Goal: Transaction & Acquisition: Purchase product/service

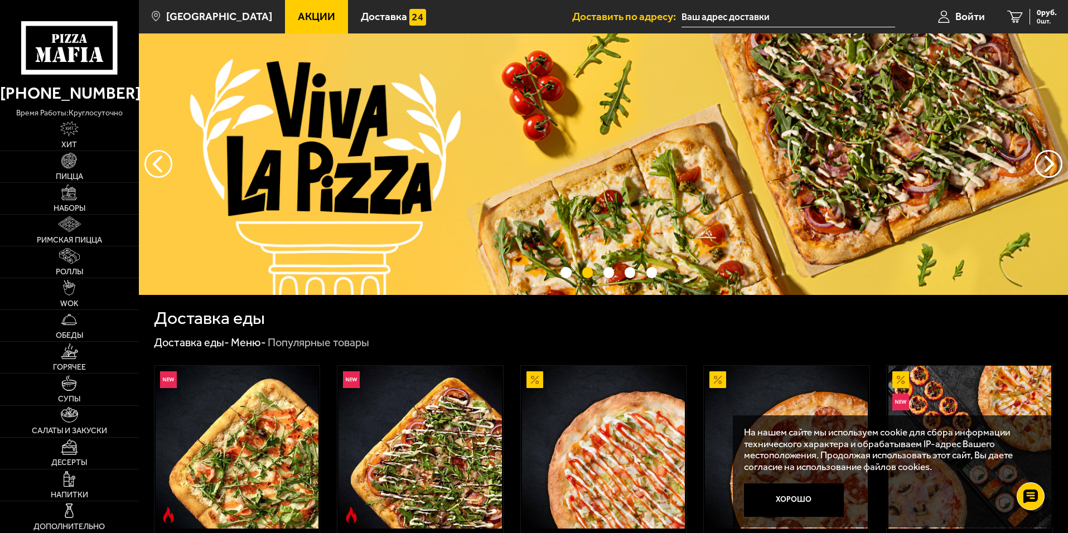
click at [776, 17] on input "text" at bounding box center [789, 17] width 214 height 21
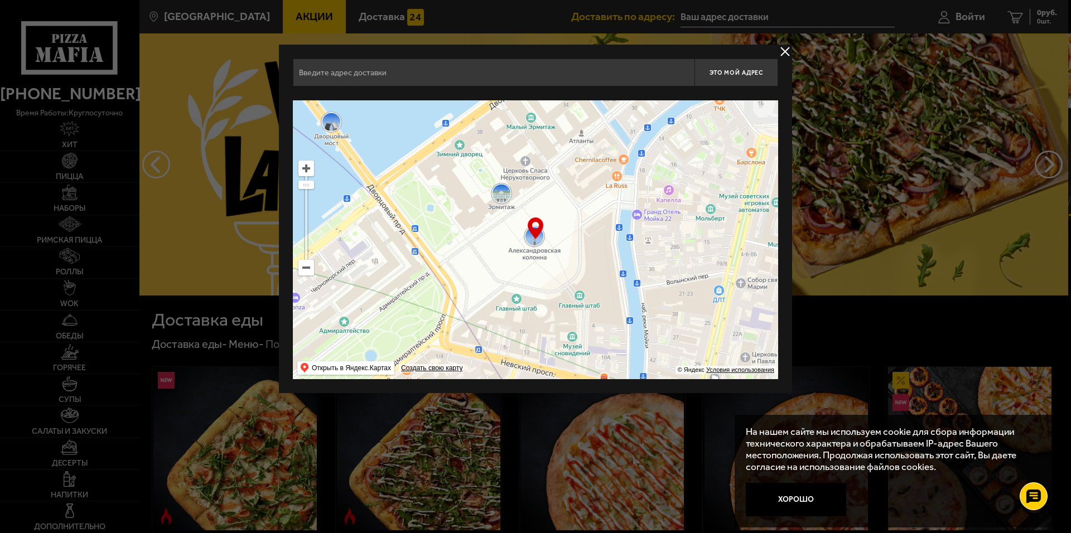
click at [423, 78] on input "text" at bounding box center [494, 73] width 402 height 28
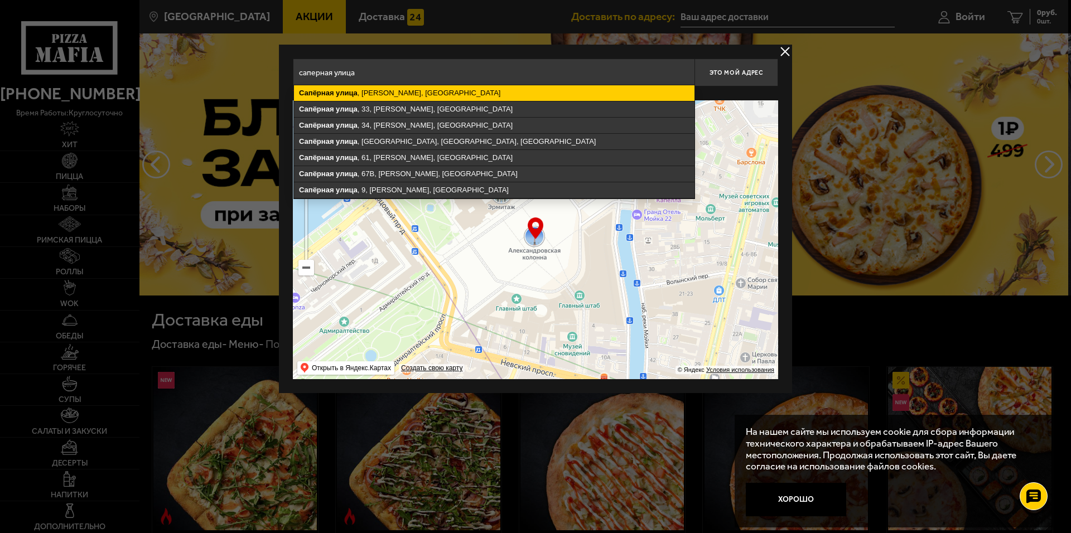
click at [448, 96] on ymaps "[GEOGRAPHIC_DATA] , [GEOGRAPHIC_DATA], [GEOGRAPHIC_DATA]" at bounding box center [494, 93] width 400 height 16
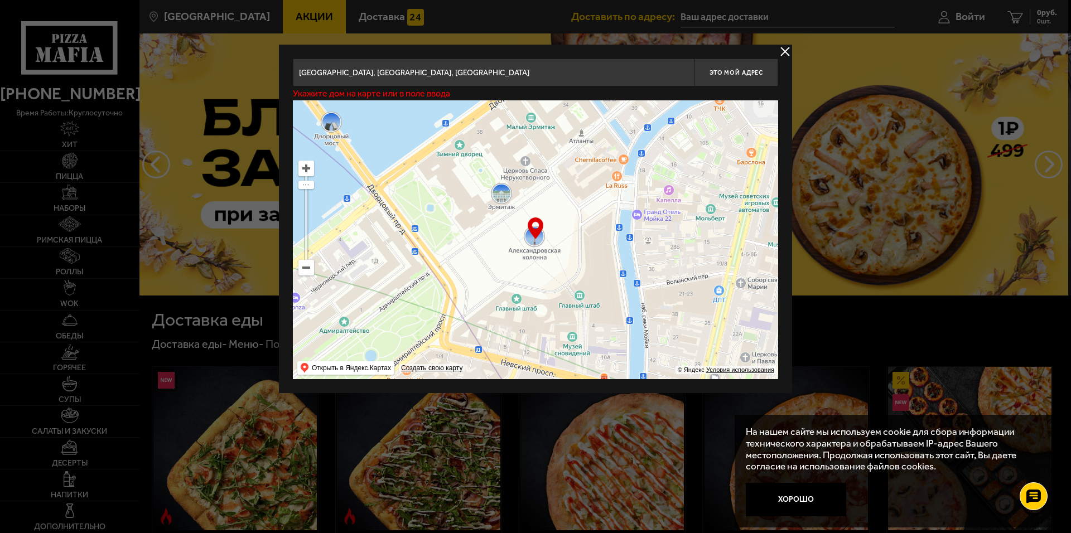
click at [485, 76] on input "[GEOGRAPHIC_DATA], [GEOGRAPHIC_DATA], [GEOGRAPHIC_DATA]" at bounding box center [494, 73] width 402 height 28
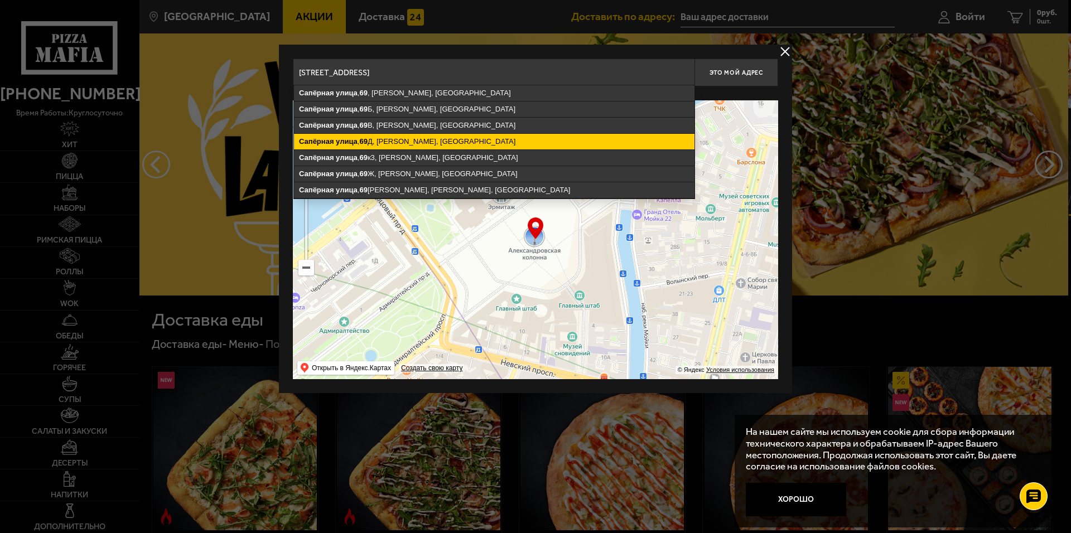
click at [419, 142] on ymaps "[STREET_ADDRESS][PERSON_NAME]" at bounding box center [494, 142] width 400 height 16
type input "[STREET_ADDRESS]"
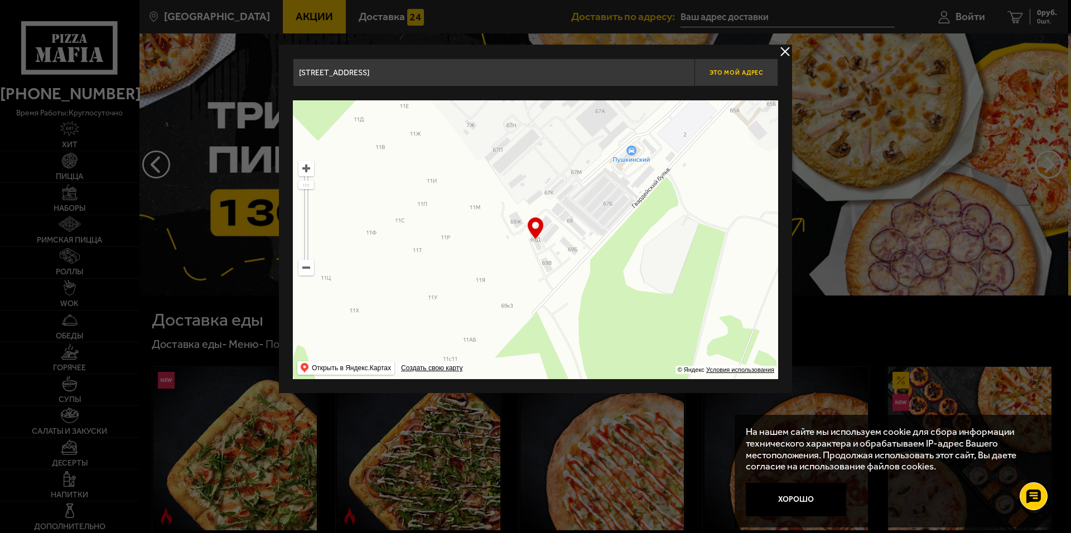
click at [729, 75] on span "Это мой адрес" at bounding box center [736, 72] width 54 height 7
type input "[PERSON_NAME][STREET_ADDRESS]"
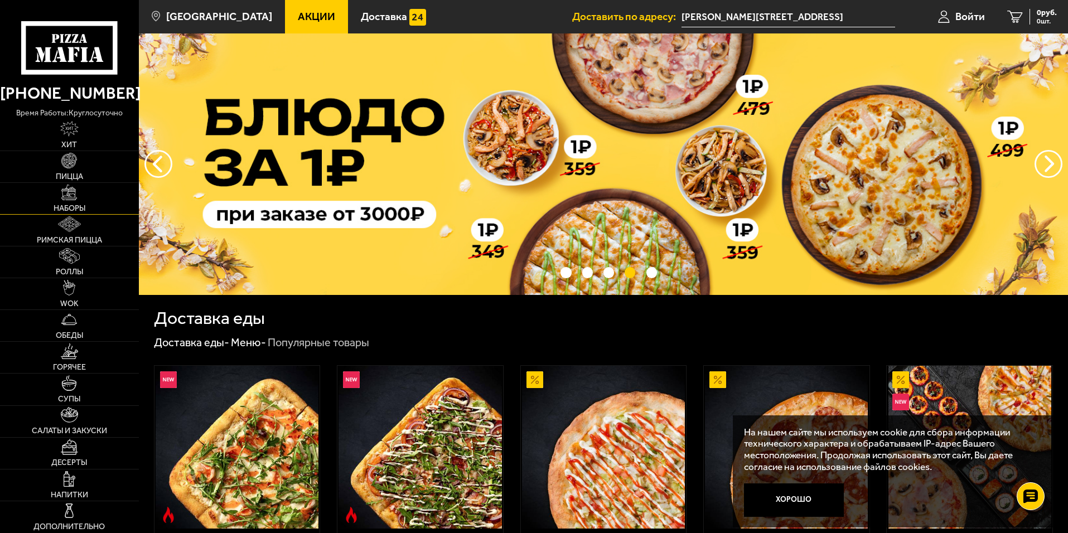
click at [67, 193] on img at bounding box center [69, 193] width 16 height 16
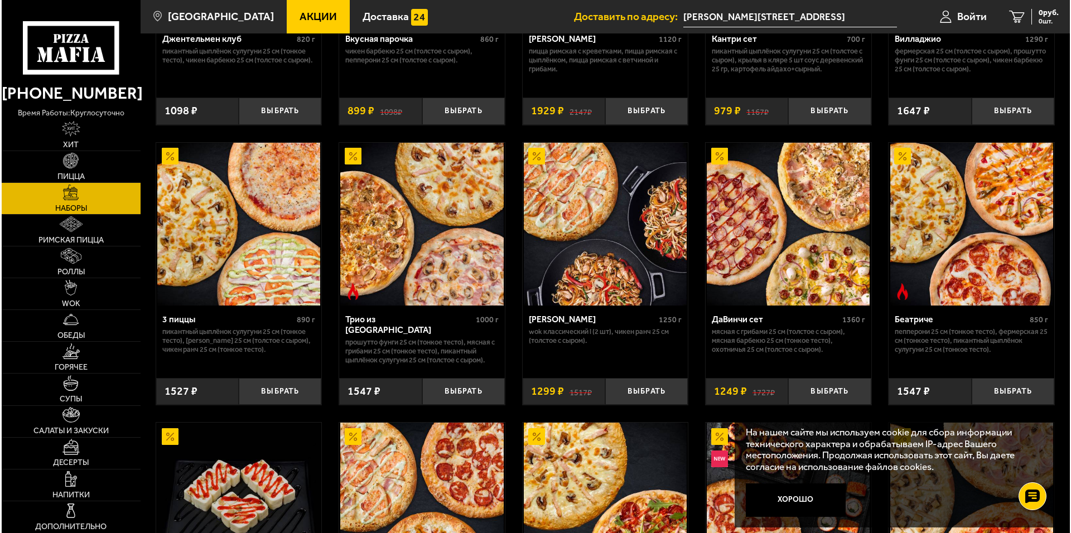
scroll to position [245, 0]
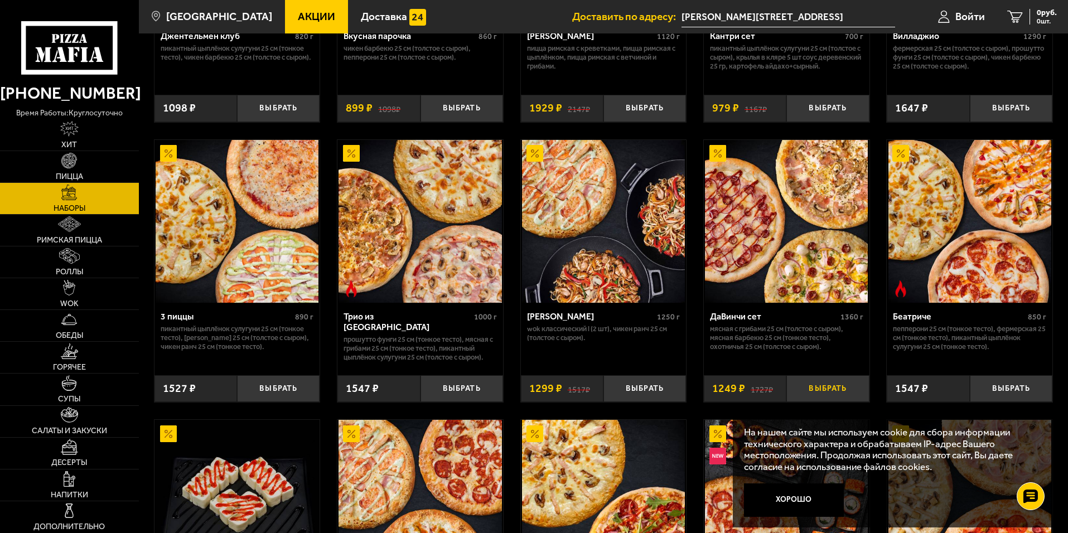
click at [823, 390] on button "Выбрать" at bounding box center [827, 388] width 83 height 27
click at [969, 21] on span "Войти" at bounding box center [957, 16] width 30 height 11
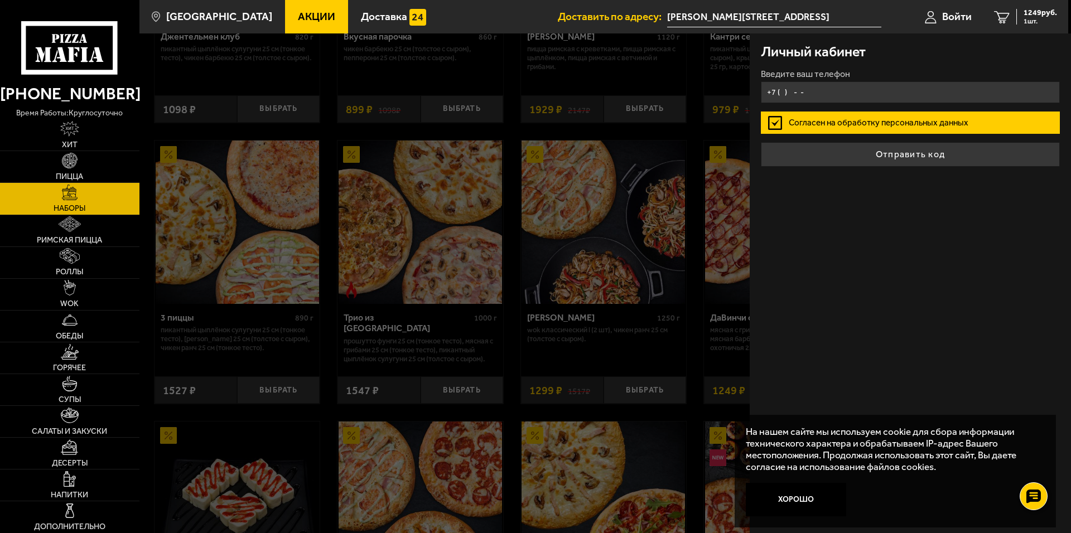
type input "+7 ( ) - -"
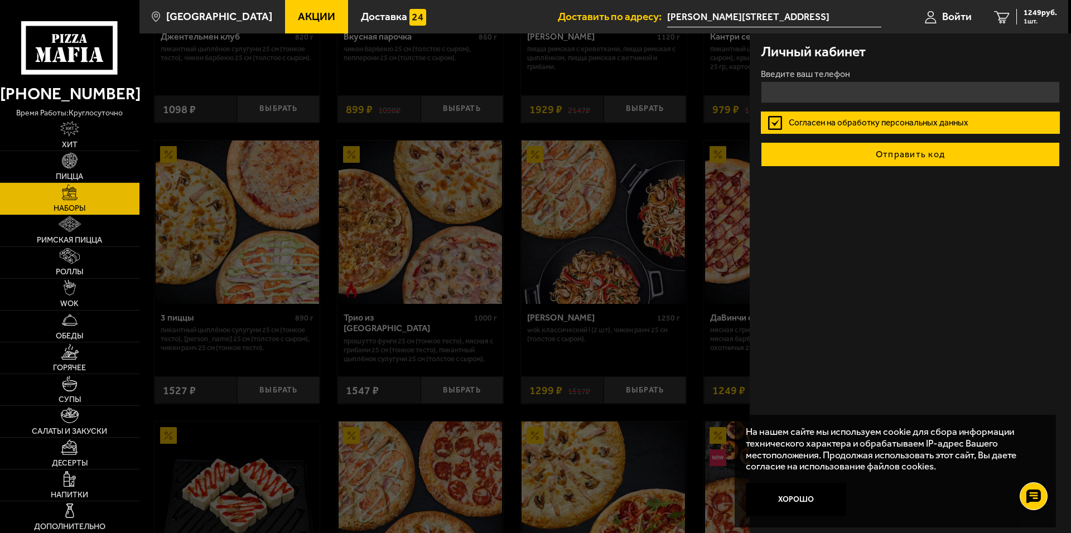
click at [887, 159] on button "Отправить код" at bounding box center [910, 154] width 299 height 25
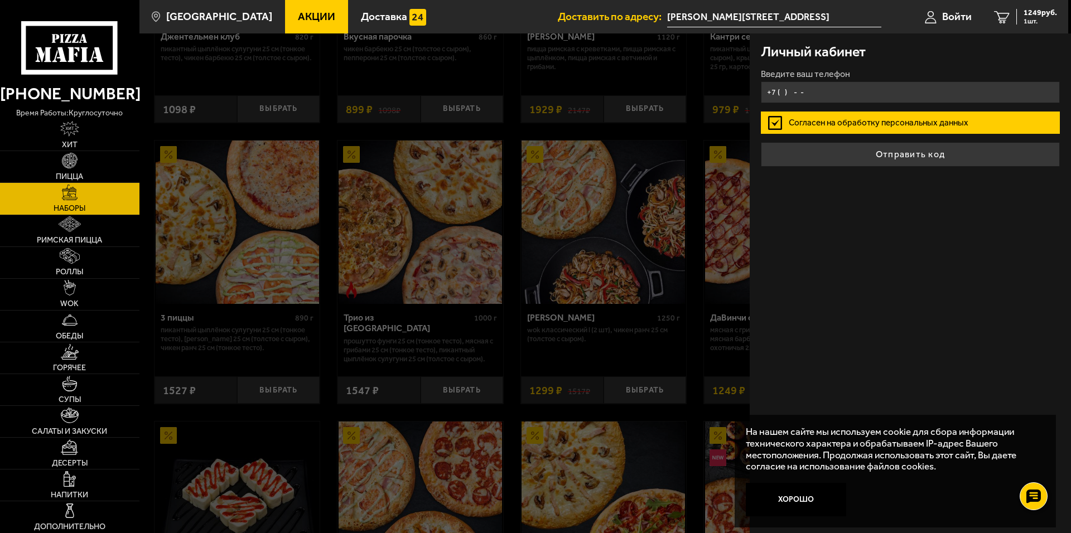
click at [814, 90] on input "+7 ( ) - -" at bounding box center [910, 92] width 299 height 22
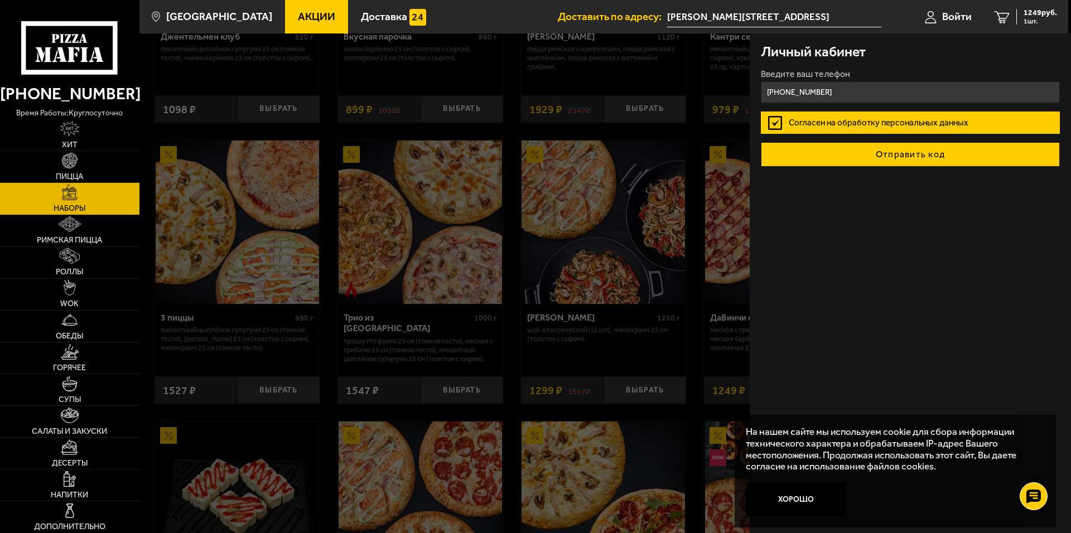
type input "[PHONE_NUMBER]"
click at [887, 155] on button "Отправить код" at bounding box center [910, 154] width 299 height 25
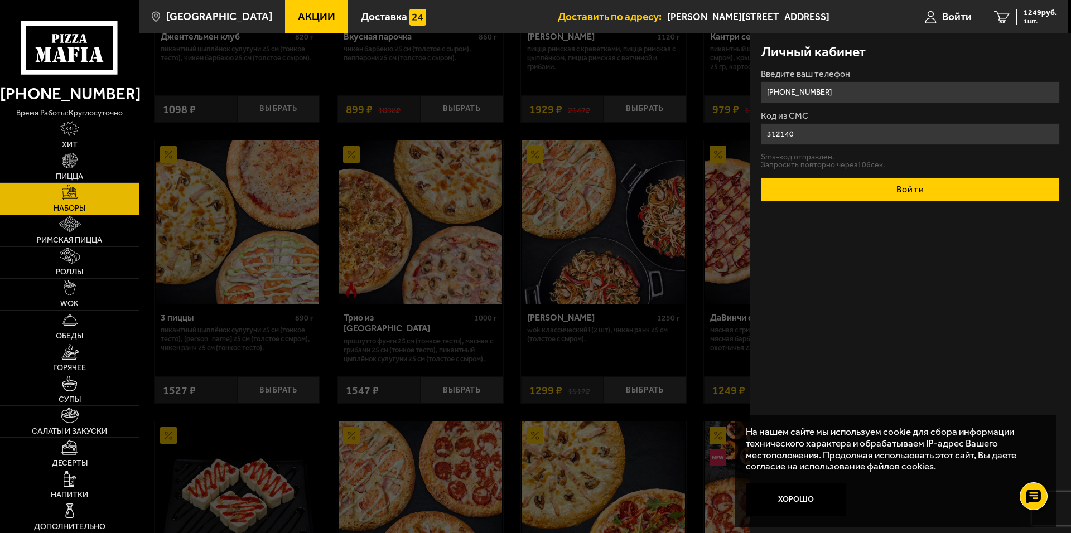
type input "312140"
click at [887, 191] on button "Войти" at bounding box center [910, 189] width 299 height 25
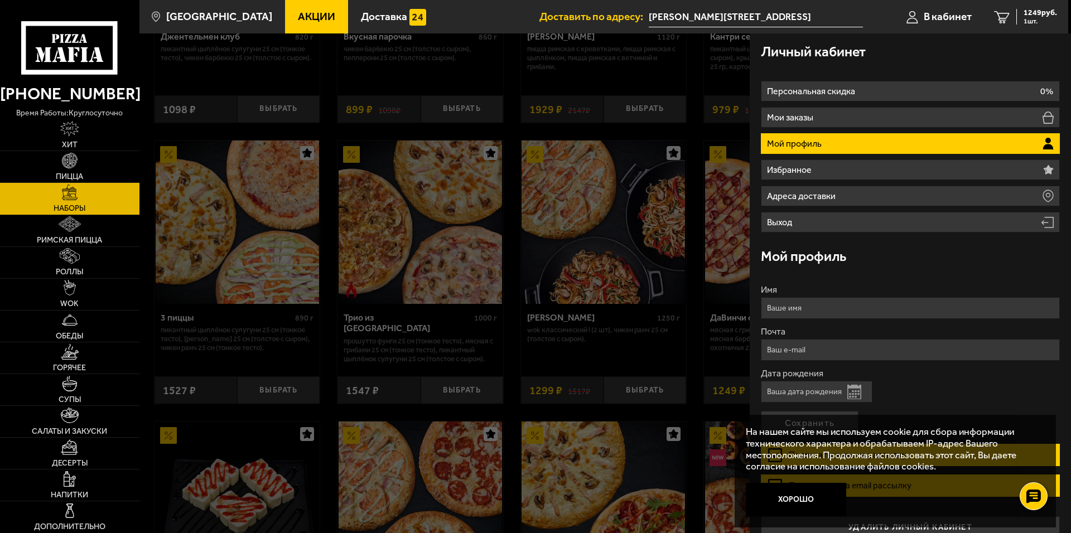
click at [1034, 141] on li "Мой профиль" at bounding box center [910, 143] width 299 height 21
click at [817, 390] on input "Дата рождения" at bounding box center [817, 392] width 112 height 22
type input "[DATE]"
click at [818, 299] on input "Имя" at bounding box center [910, 308] width 299 height 22
type input "[PERSON_NAME]"
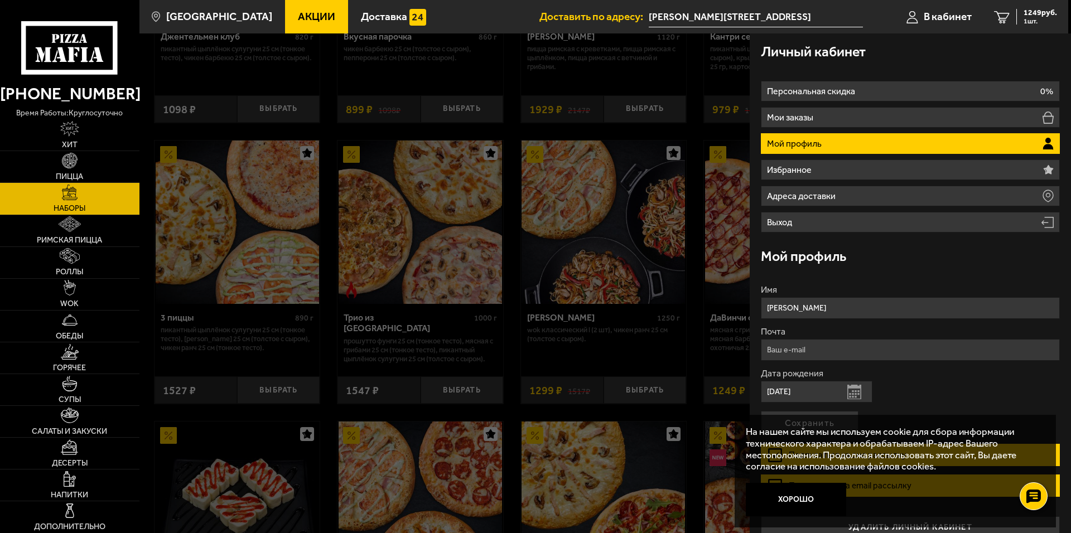
click at [790, 347] on input "Почта" at bounding box center [910, 350] width 299 height 22
type input "[EMAIL_ADDRESS][PERSON_NAME][DOMAIN_NAME]"
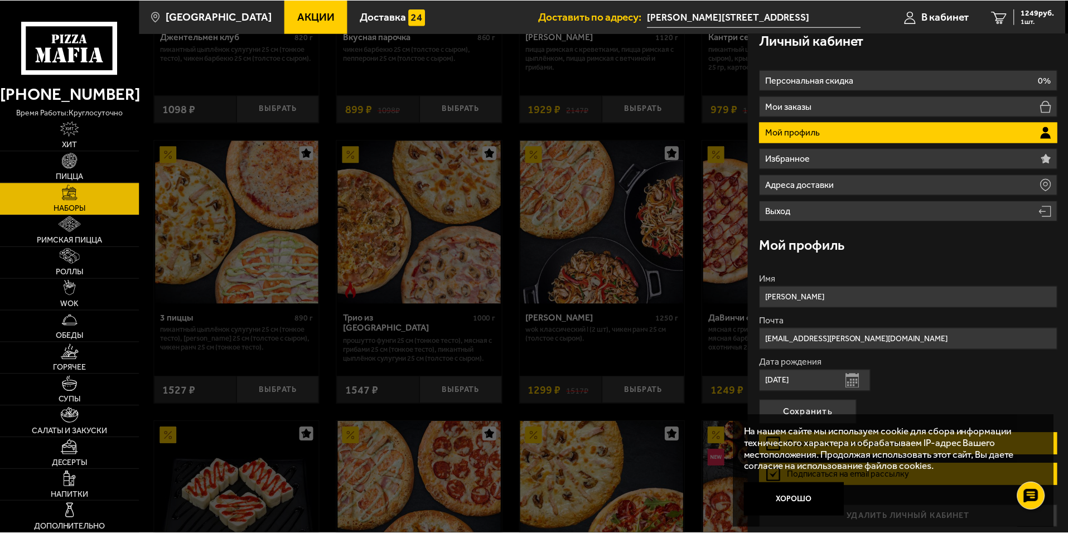
scroll to position [17, 0]
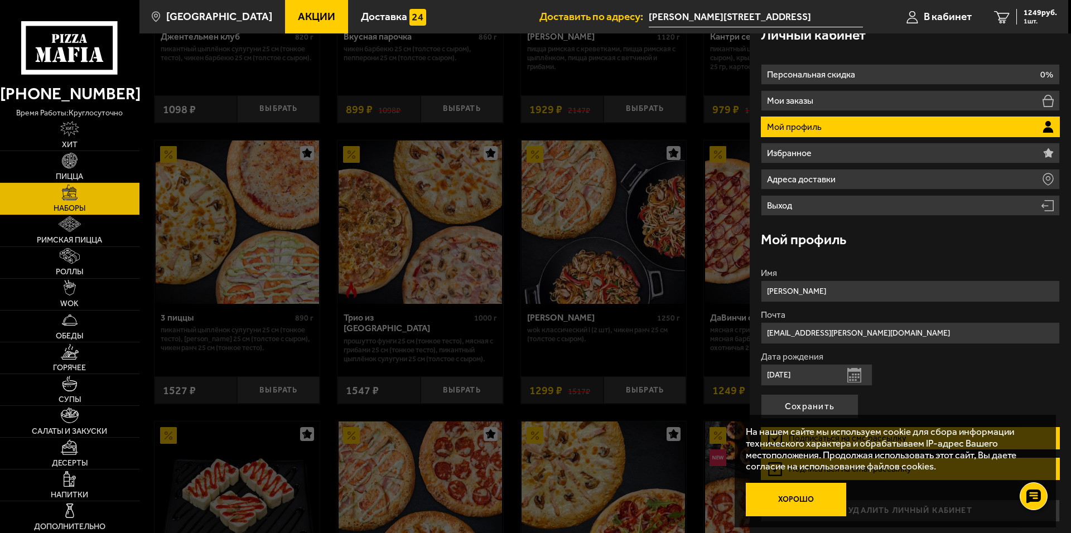
click at [785, 496] on button "Хорошо" at bounding box center [796, 499] width 100 height 33
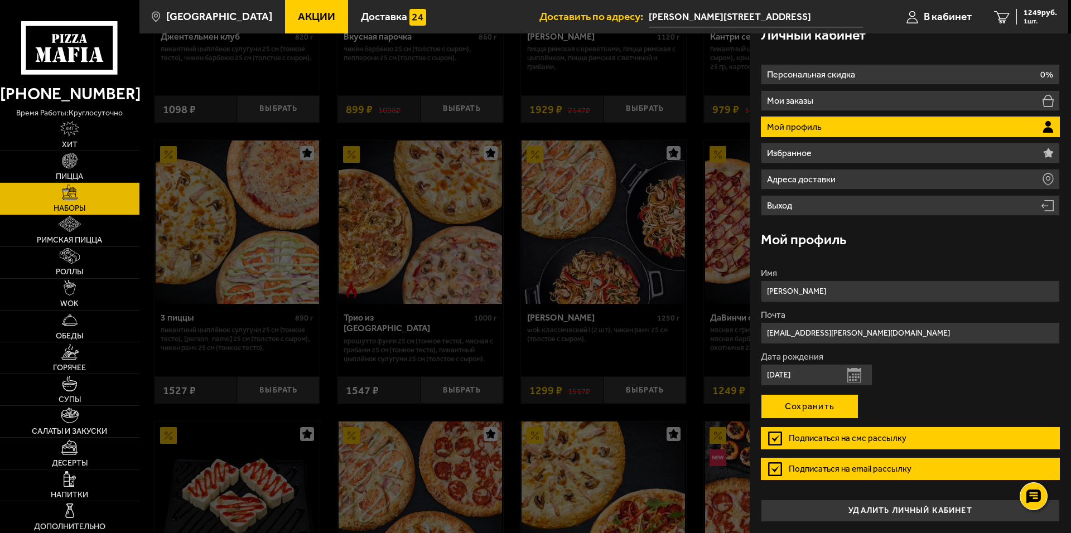
click at [814, 407] on button "Сохранить" at bounding box center [810, 406] width 98 height 25
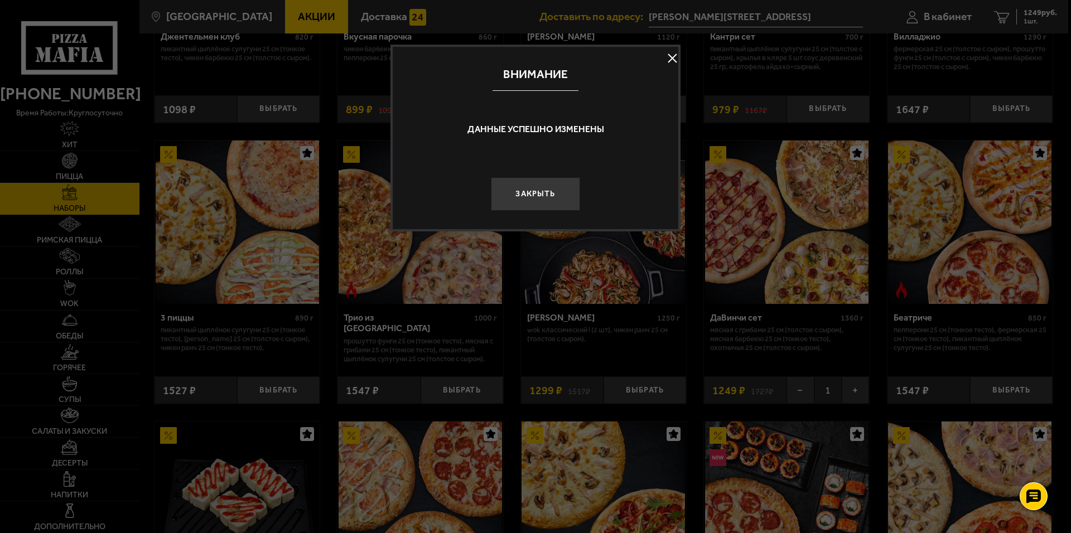
click at [543, 196] on button "Закрыть" at bounding box center [535, 193] width 89 height 33
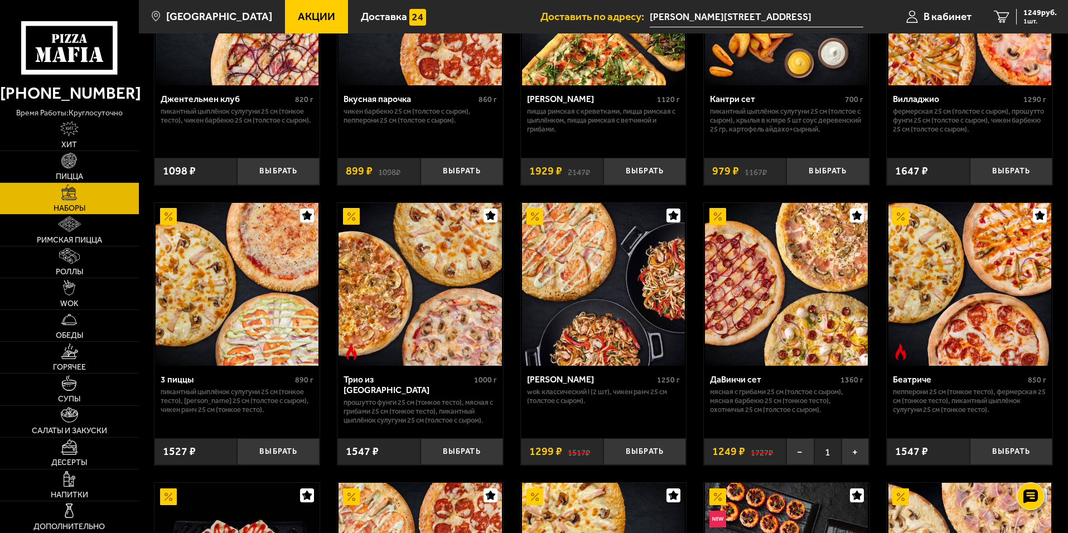
scroll to position [134, 0]
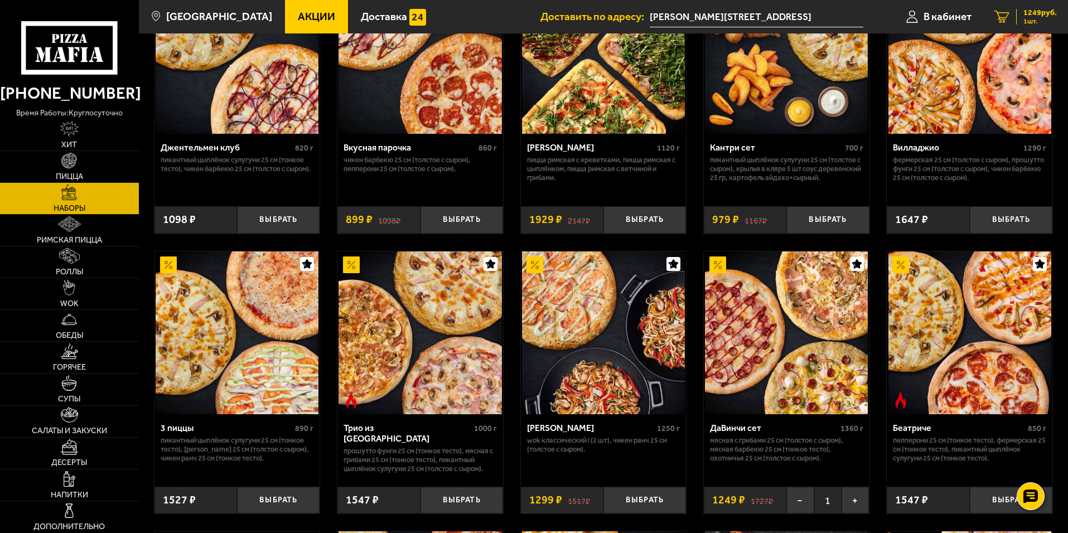
click at [1012, 17] on link "1 1249 руб. 1 шт." at bounding box center [1025, 16] width 85 height 33
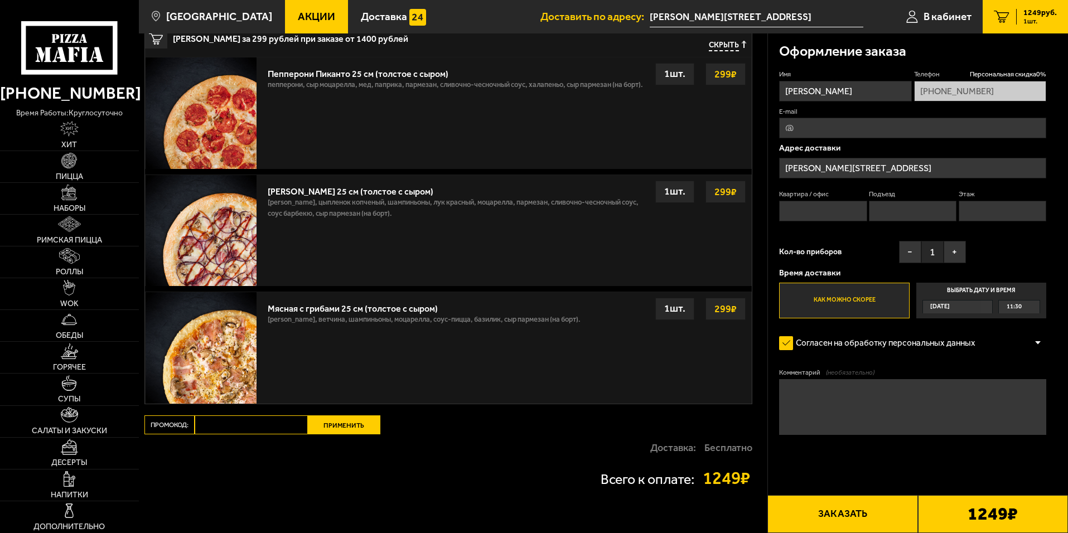
scroll to position [421, 0]
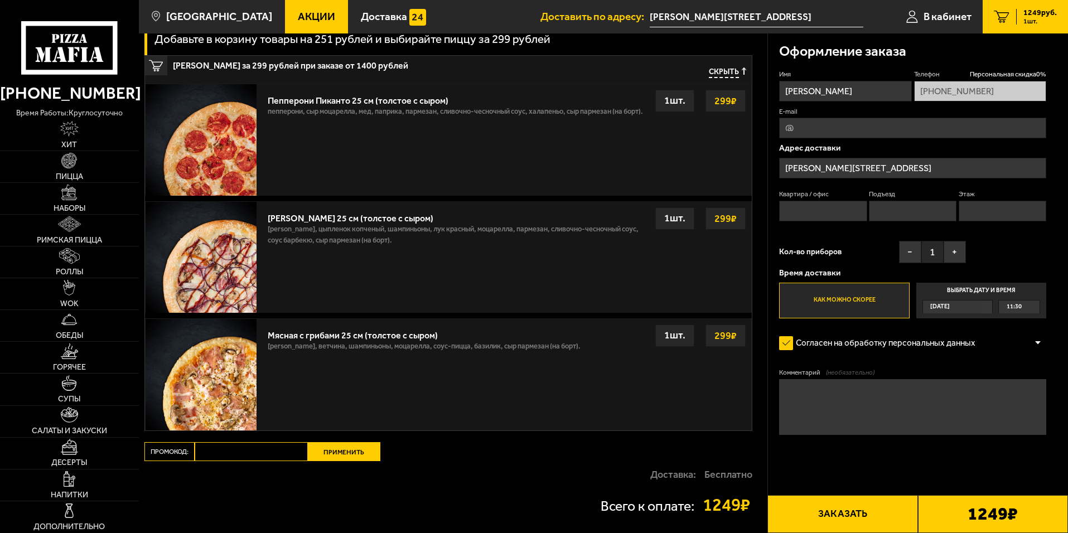
click at [667, 337] on div "1 шт." at bounding box center [674, 336] width 39 height 22
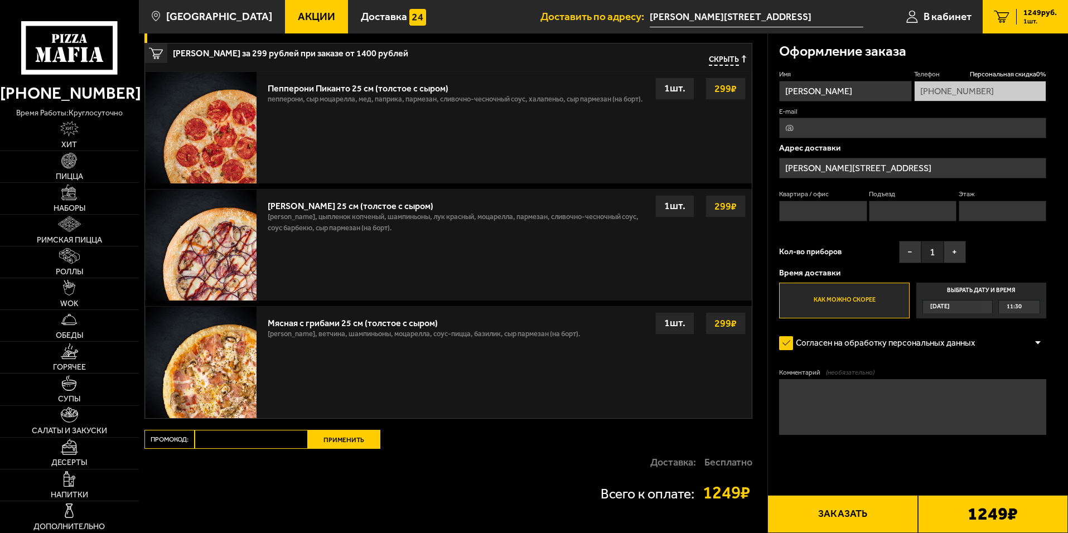
scroll to position [461, 0]
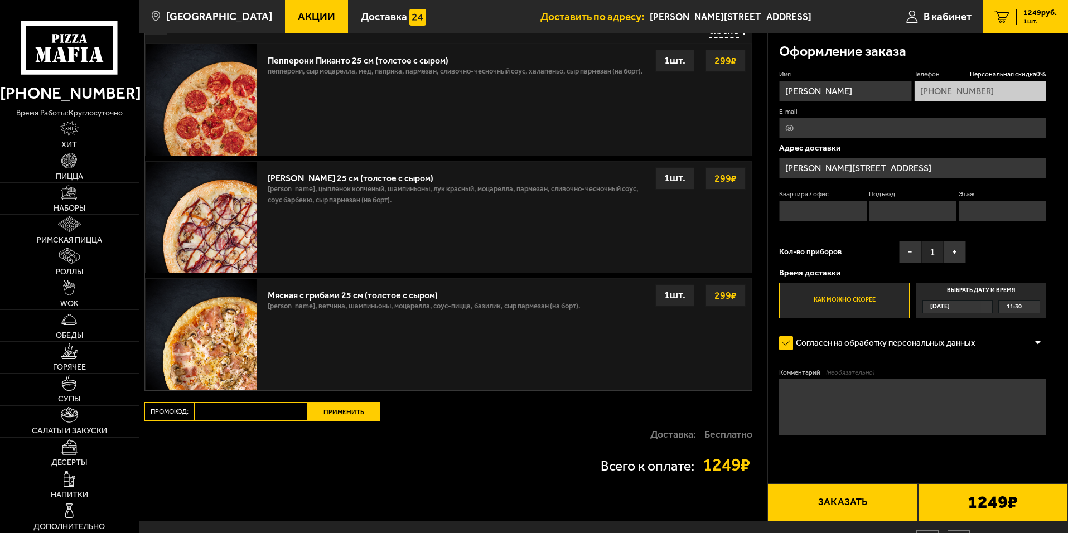
click at [965, 303] on div "[DATE]" at bounding box center [952, 307] width 59 height 13
click at [0, 0] on input "Выбрать дату и время [DATE] 11:30" at bounding box center [0, 0] width 0 height 0
click at [963, 308] on div "[DATE]" at bounding box center [952, 307] width 59 height 13
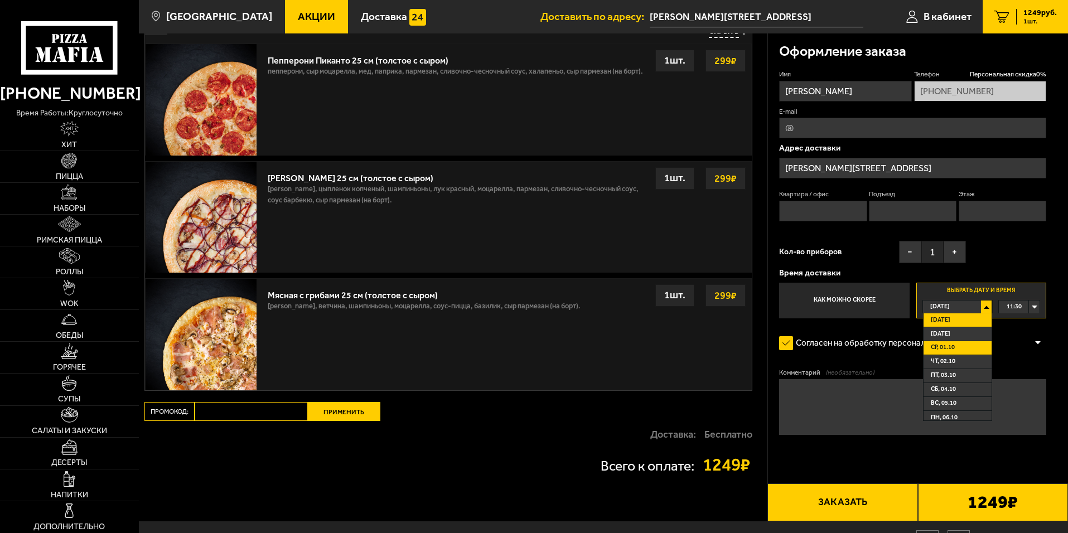
click at [953, 350] on span "ср, 01.10" at bounding box center [943, 347] width 24 height 13
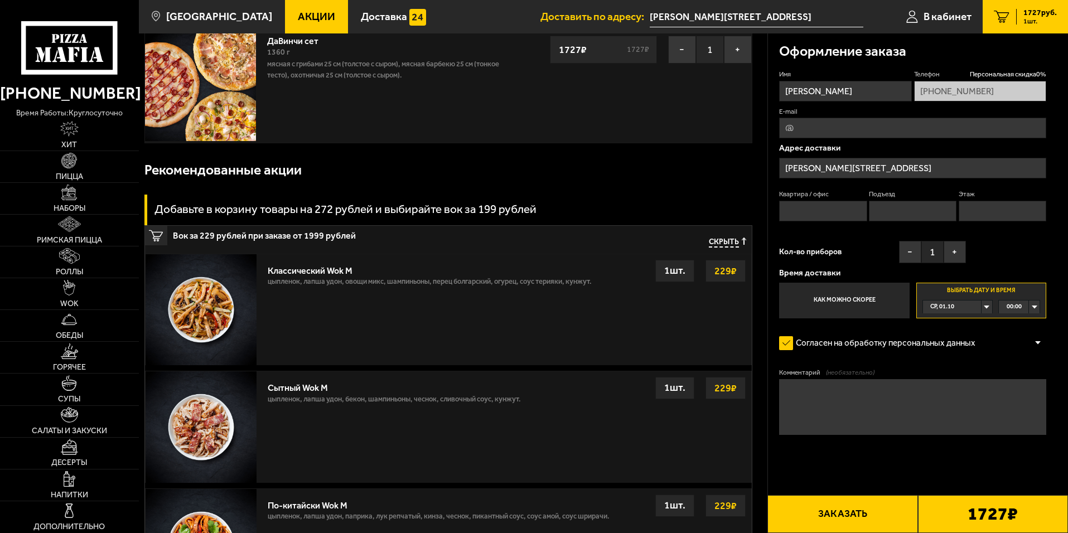
scroll to position [0, 0]
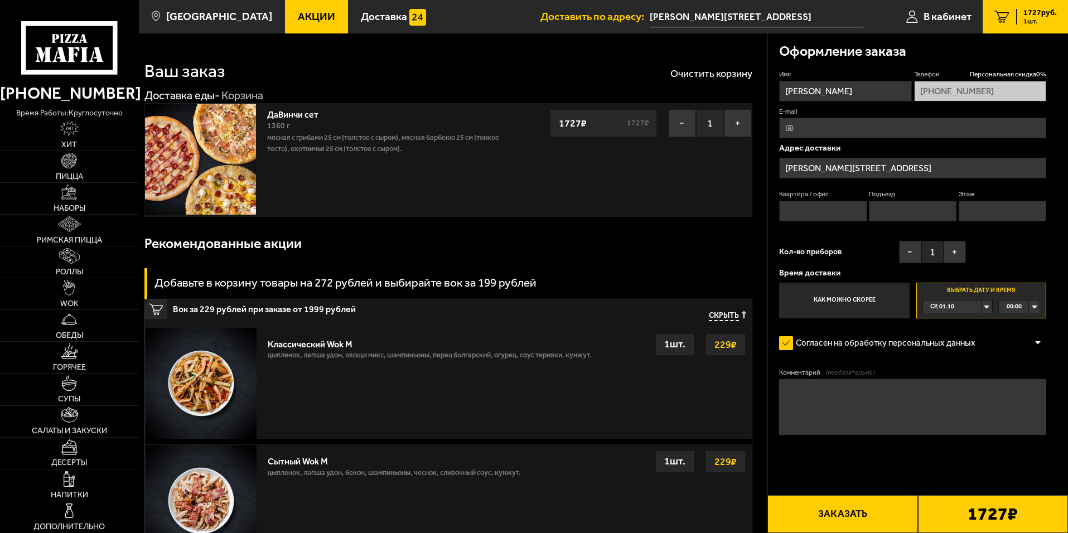
click at [1025, 308] on div "00:00" at bounding box center [1019, 307] width 41 height 13
click at [1015, 349] on span "12:30" at bounding box center [1014, 346] width 15 height 13
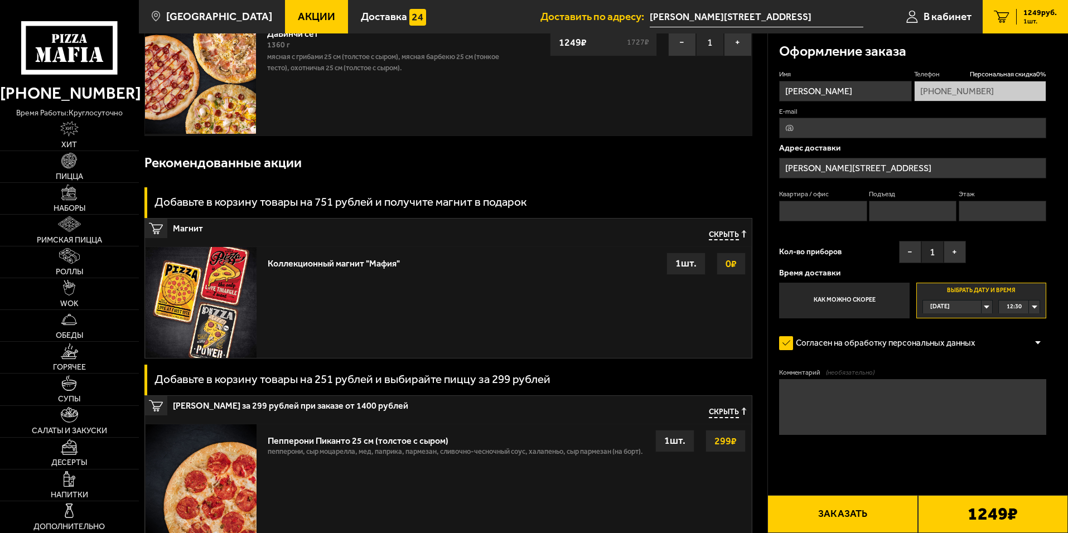
scroll to position [0, 0]
